Goal: Transaction & Acquisition: Register for event/course

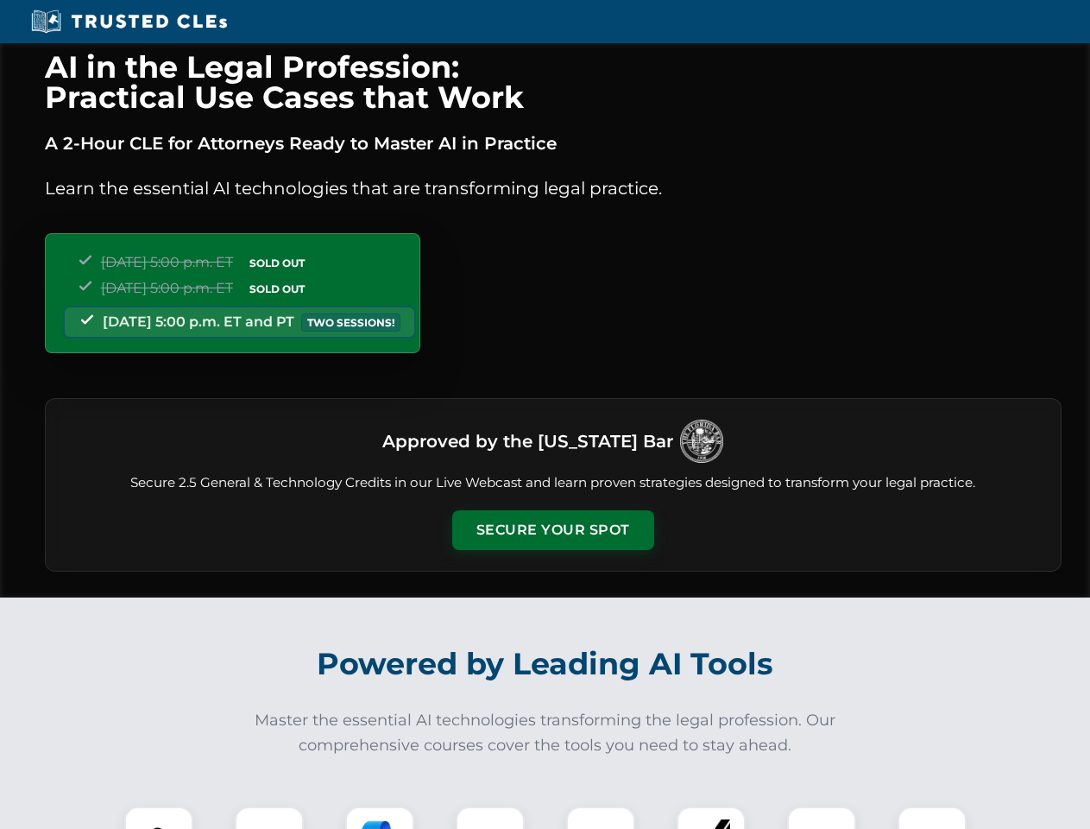
click at [552, 530] on button "Secure Your Spot" at bounding box center [553, 530] width 202 height 40
click at [159, 817] on img at bounding box center [159, 841] width 50 height 50
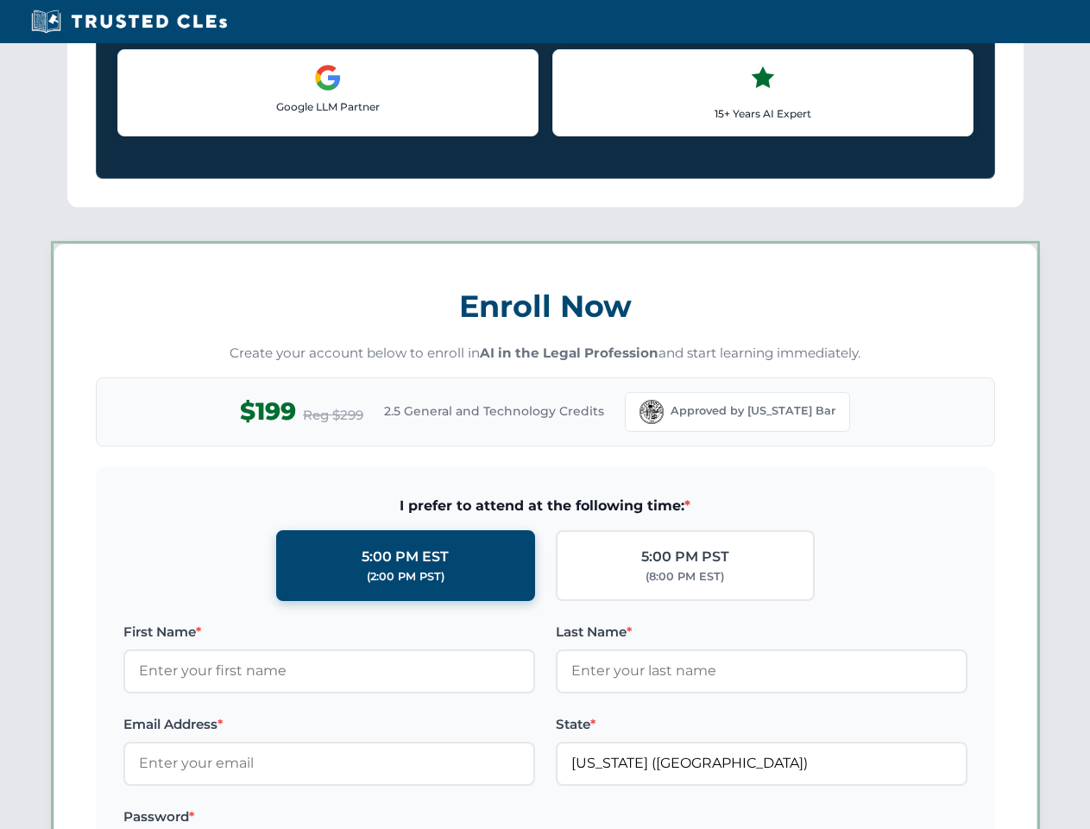
click at [490, 817] on label "Password *" at bounding box center [329, 816] width 412 height 21
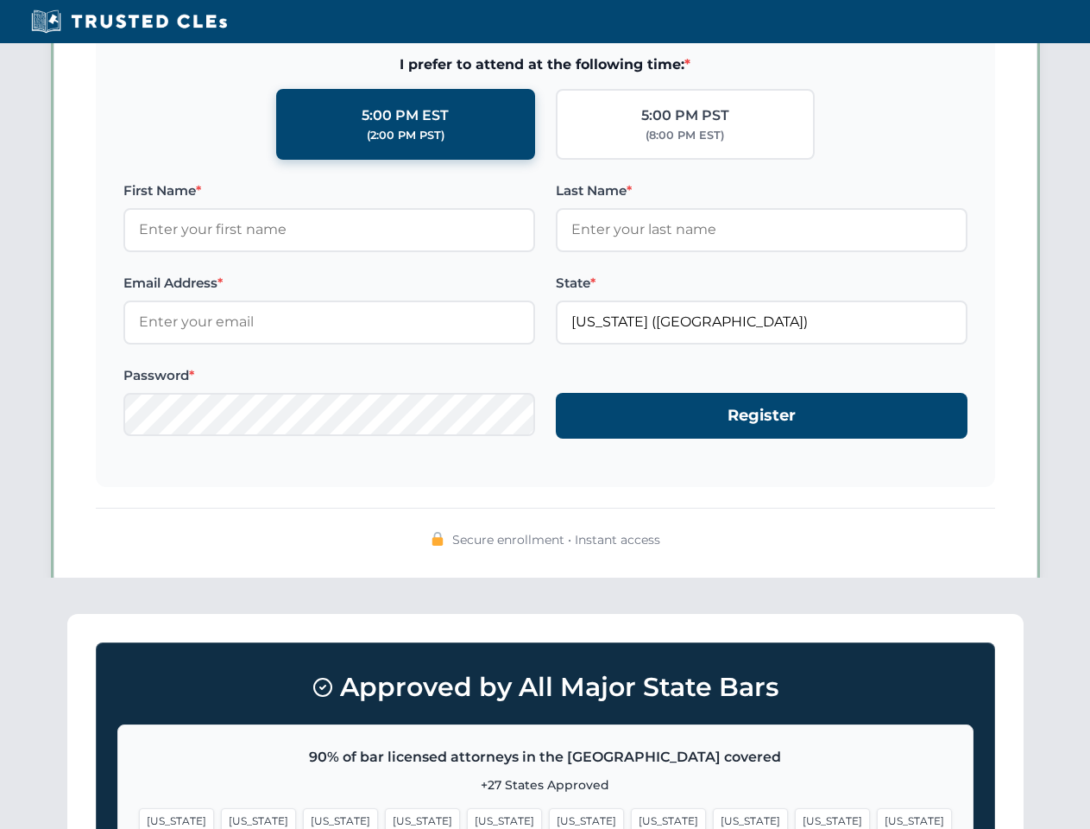
click at [795, 817] on span "[US_STATE]" at bounding box center [832, 820] width 75 height 25
